Goal: Obtain resource: Obtain resource

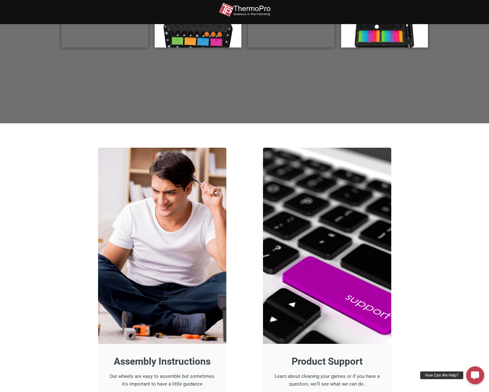
scroll to position [286, 0]
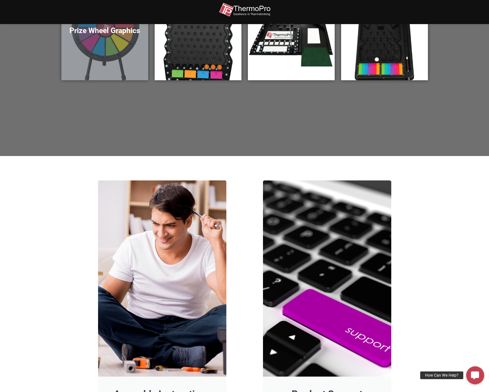
click at [116, 35] on div "Prize Wheel Graphics" at bounding box center [104, 32] width 87 height 96
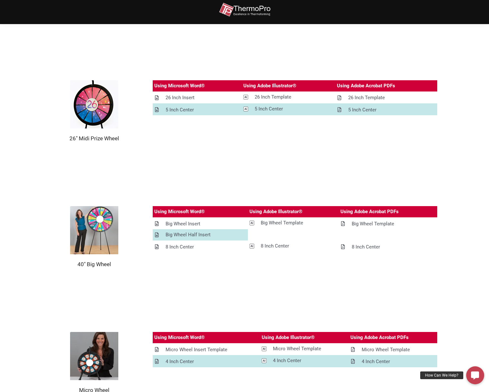
scroll to position [499, 0]
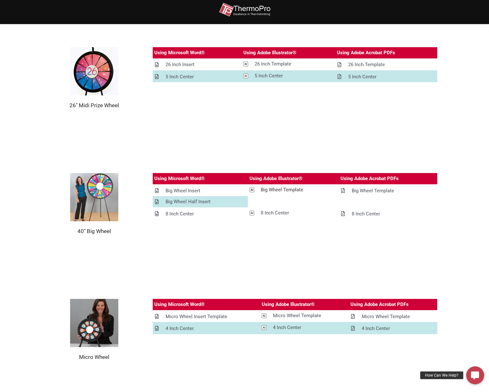
click at [270, 190] on div "Big Wheel Template" at bounding box center [281, 190] width 42 height 8
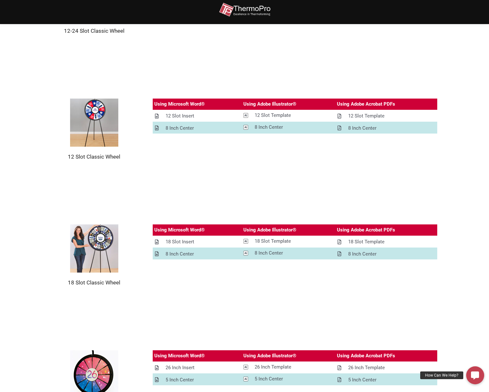
scroll to position [332, 0]
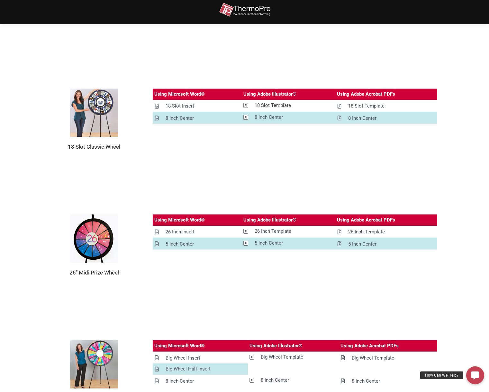
click at [267, 105] on div "18 Slot Template" at bounding box center [272, 105] width 36 height 8
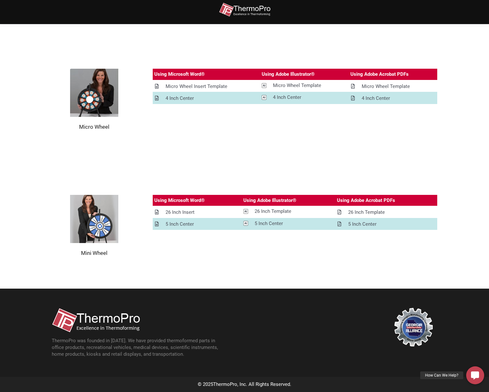
scroll to position [698, 0]
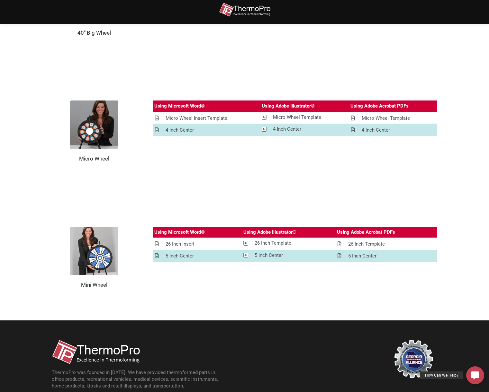
click at [231, 10] on img at bounding box center [244, 10] width 51 height 14
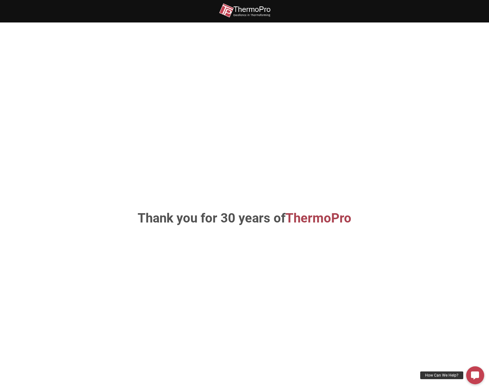
click at [312, 223] on span "ThermoPro" at bounding box center [318, 218] width 66 height 15
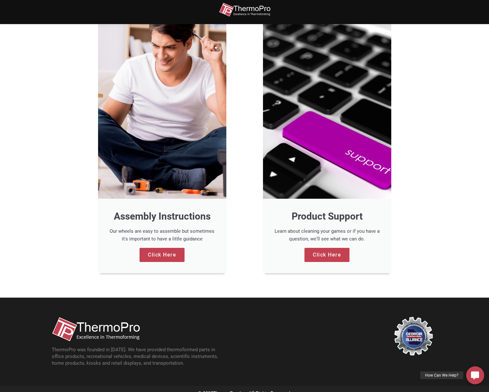
scroll to position [481, 0]
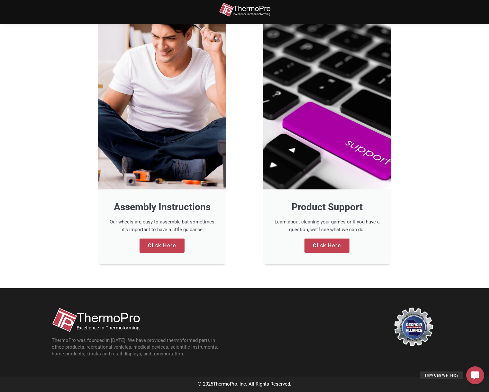
click at [196, 145] on div at bounding box center [162, 91] width 128 height 196
click at [158, 248] on link "Click Here" at bounding box center [161, 246] width 45 height 14
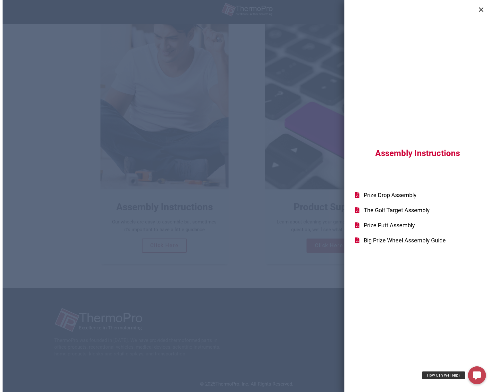
scroll to position [482, 0]
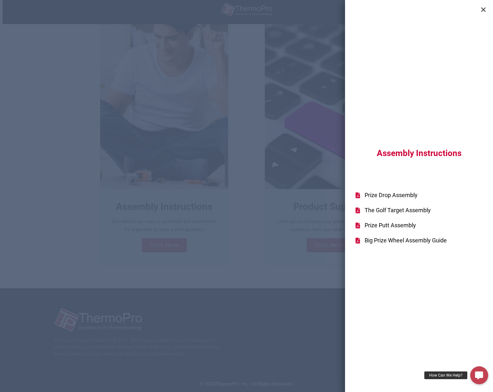
click at [421, 239] on span "Big Prize Wheel Assembly Guide" at bounding box center [405, 240] width 84 height 9
